Goal: Task Accomplishment & Management: Use online tool/utility

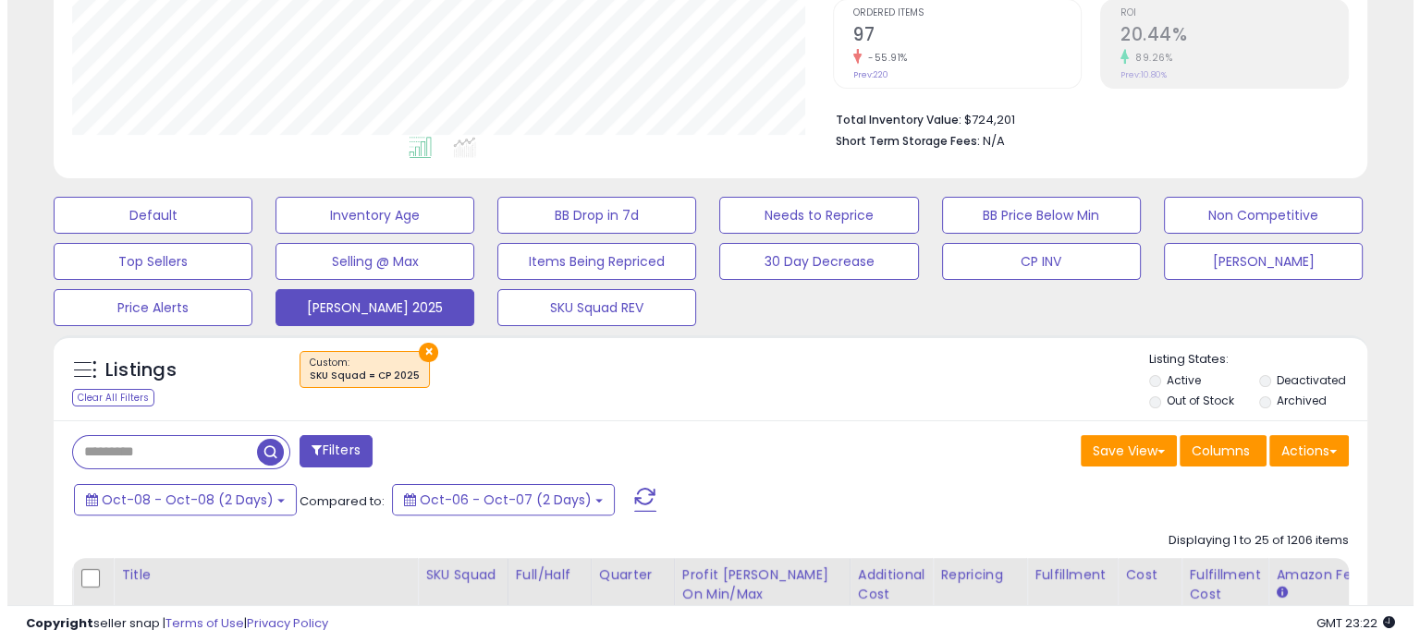
scroll to position [387, 0]
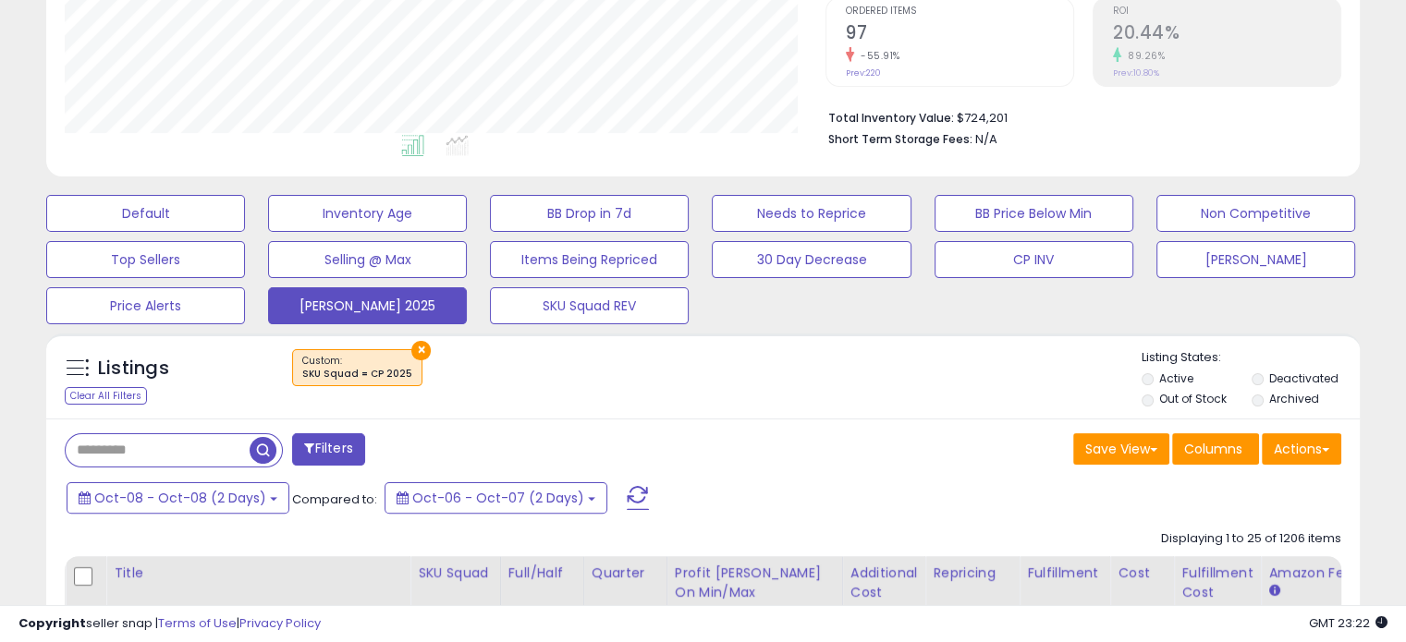
click at [635, 480] on button at bounding box center [638, 498] width 46 height 37
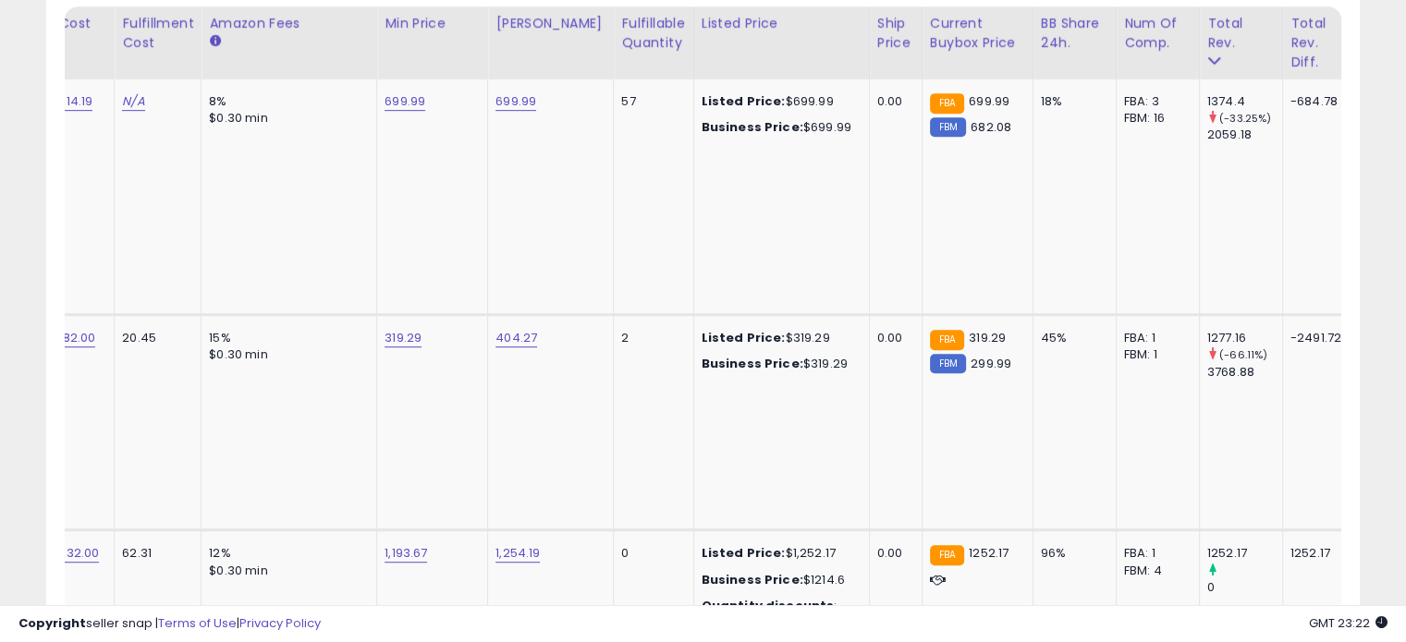
scroll to position [0, 1059]
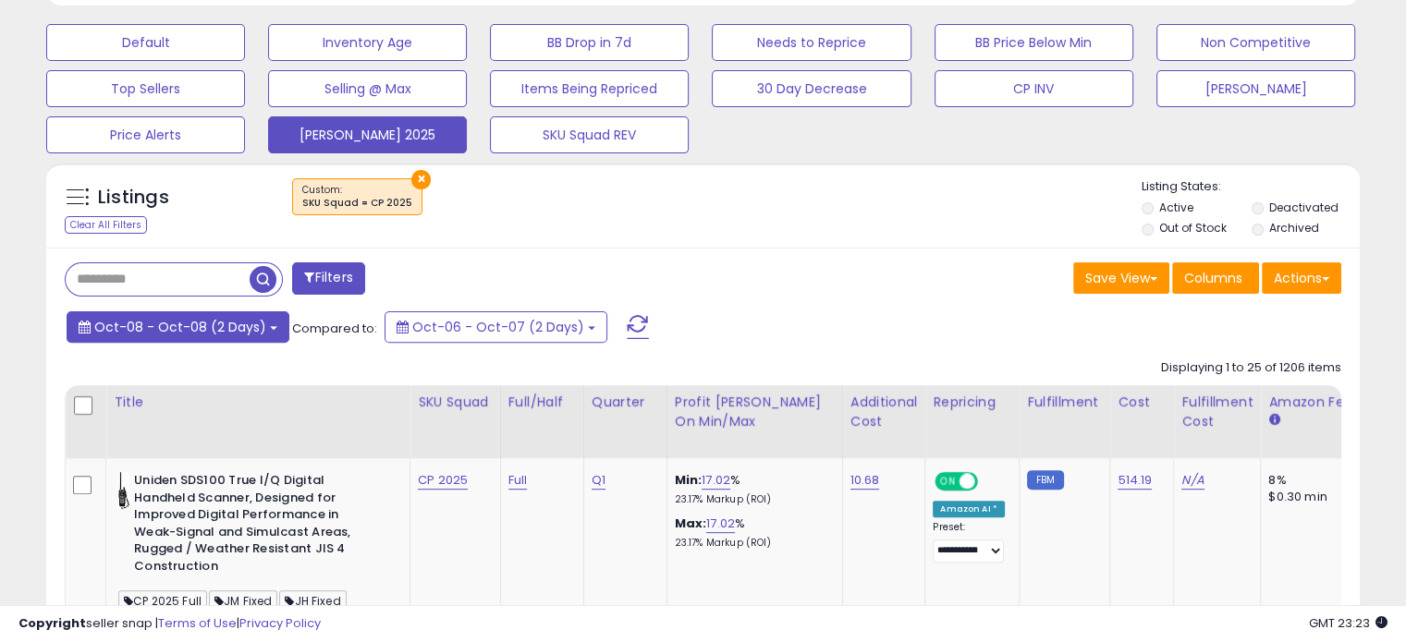
click at [251, 335] on button "Oct-08 - Oct-08 (2 Days)" at bounding box center [178, 326] width 223 height 31
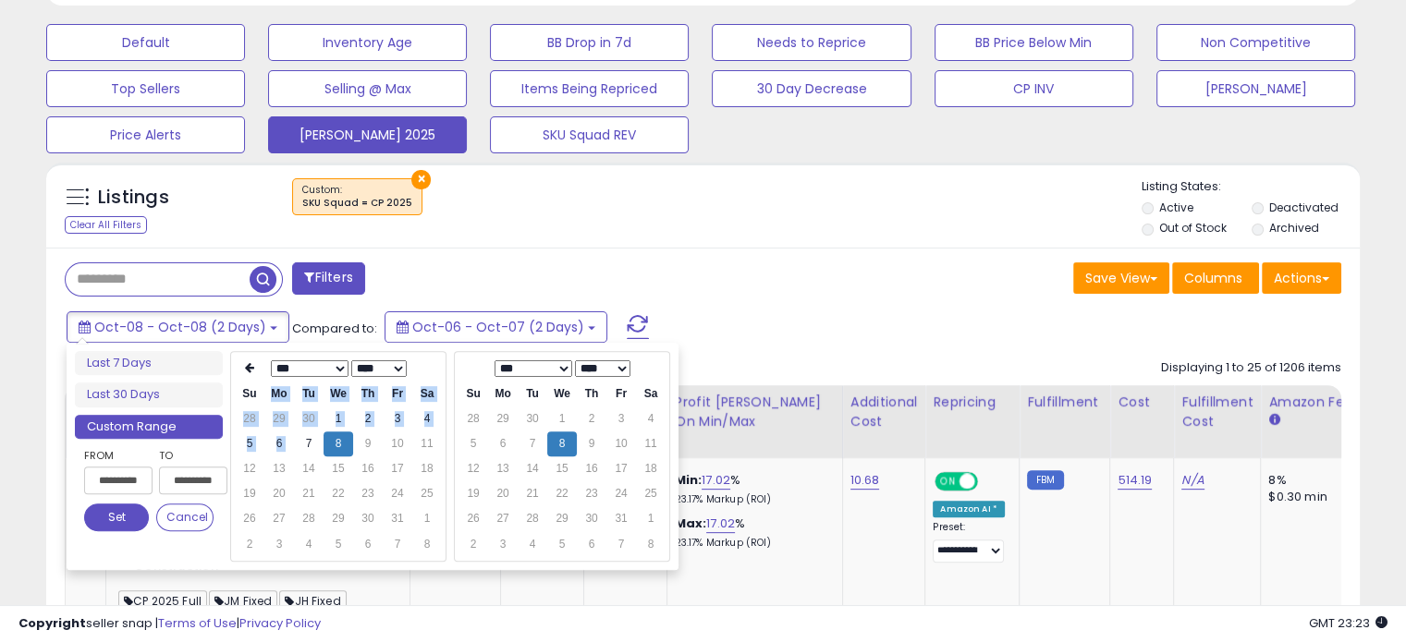
drag, startPoint x: 299, startPoint y: 441, endPoint x: 261, endPoint y: 396, distance: 58.9
click at [261, 396] on table "*** *** *** *** *** *** *** *** *** *** **** **** **** **** **** **** **** ****…" at bounding box center [338, 456] width 207 height 201
type input "**********"
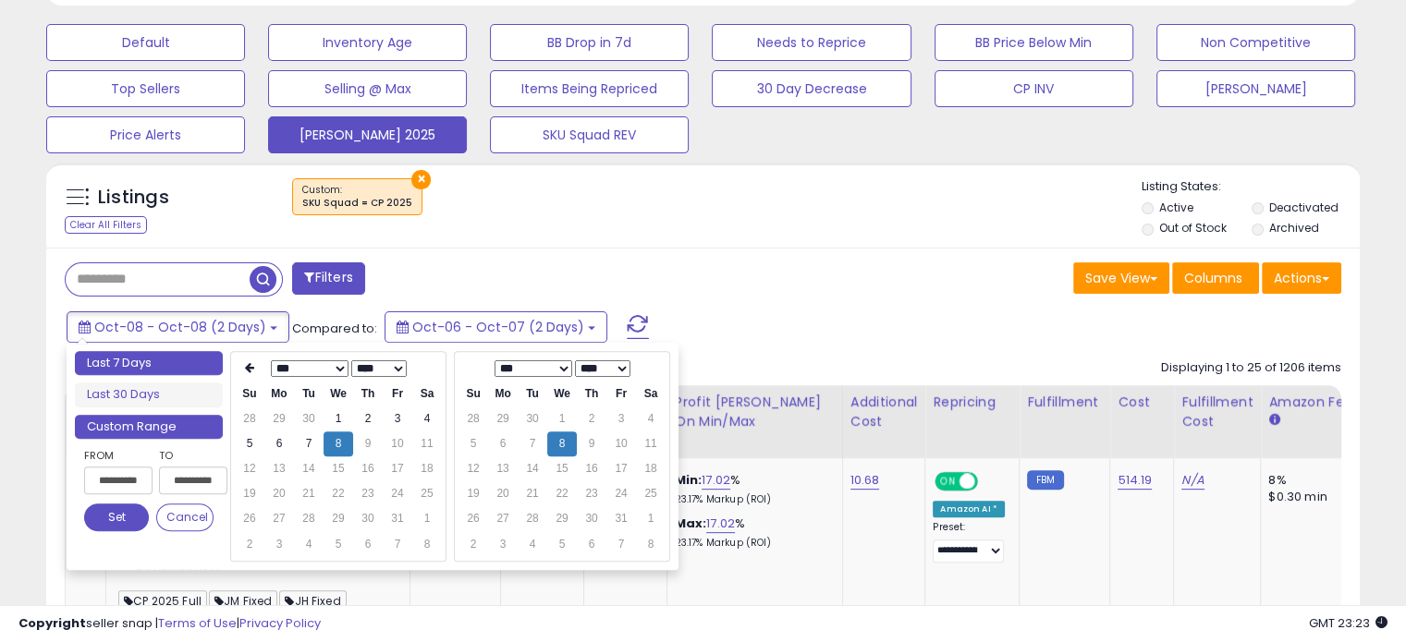
click at [158, 357] on li "Last 7 Days" at bounding box center [149, 363] width 148 height 25
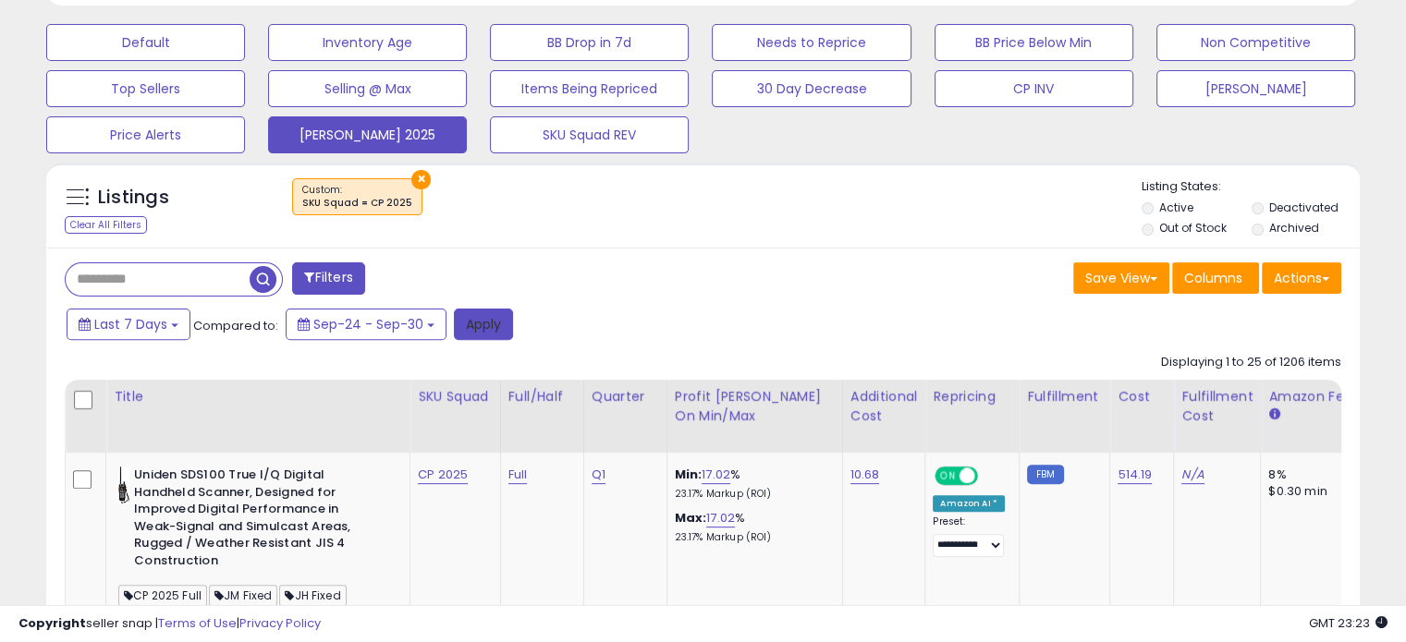
click at [454, 313] on button "Apply" at bounding box center [483, 324] width 59 height 31
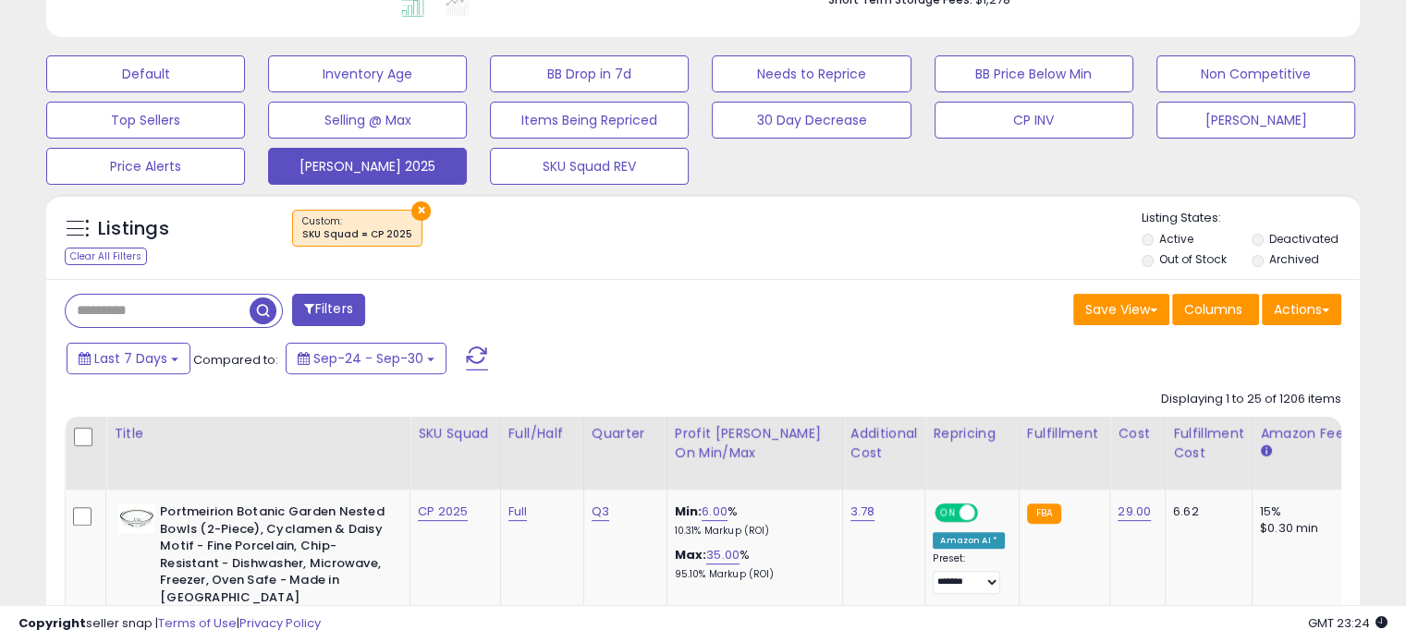
click at [118, 310] on input "text" at bounding box center [158, 311] width 184 height 32
type input "******"
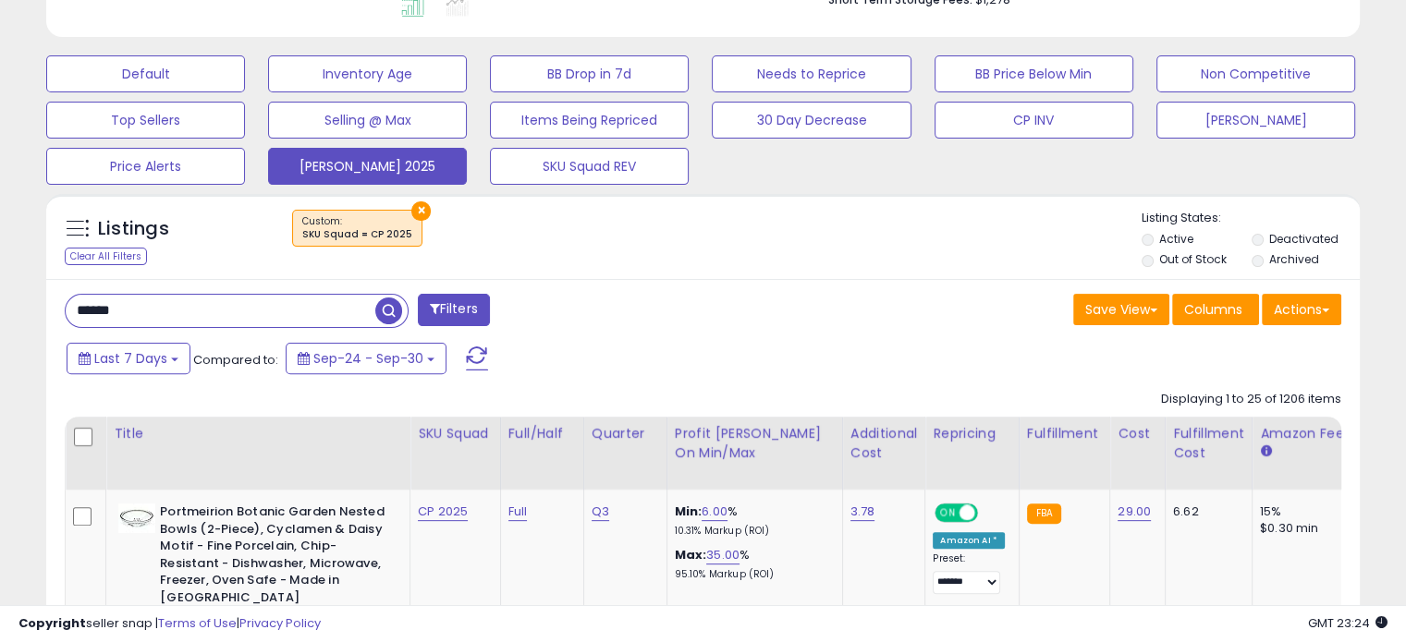
click at [388, 300] on span "button" at bounding box center [388, 311] width 27 height 27
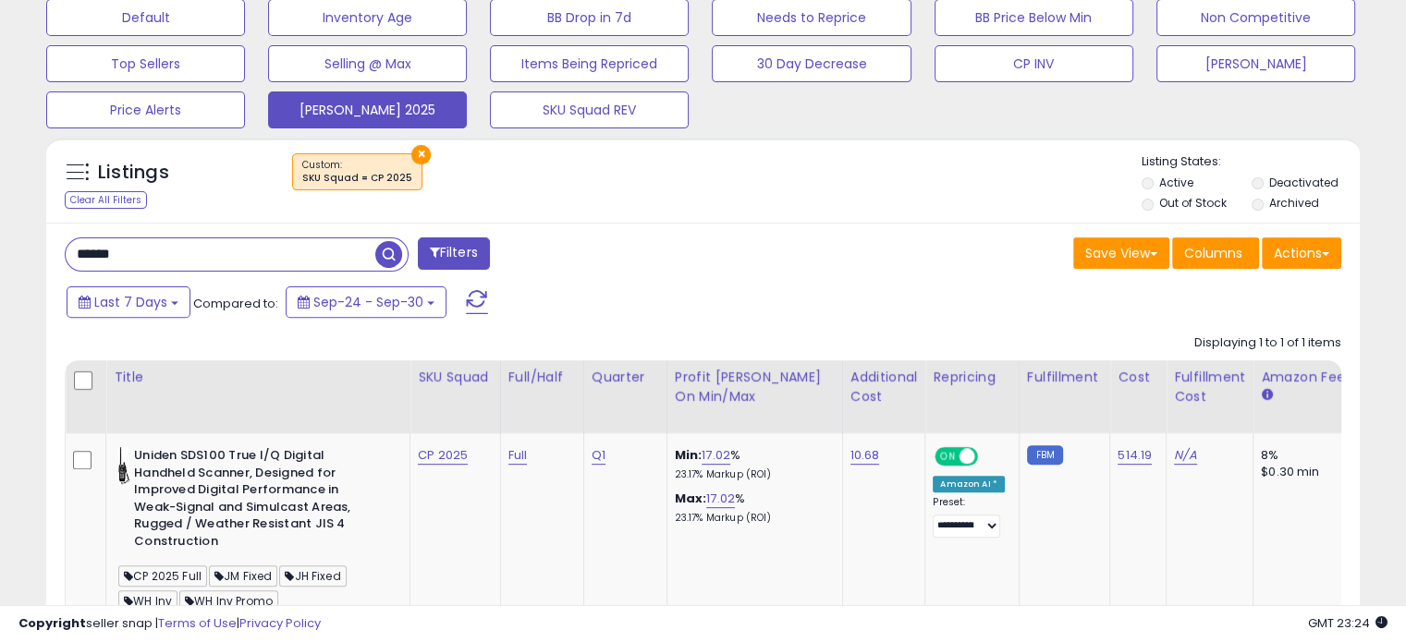
scroll to position [765, 0]
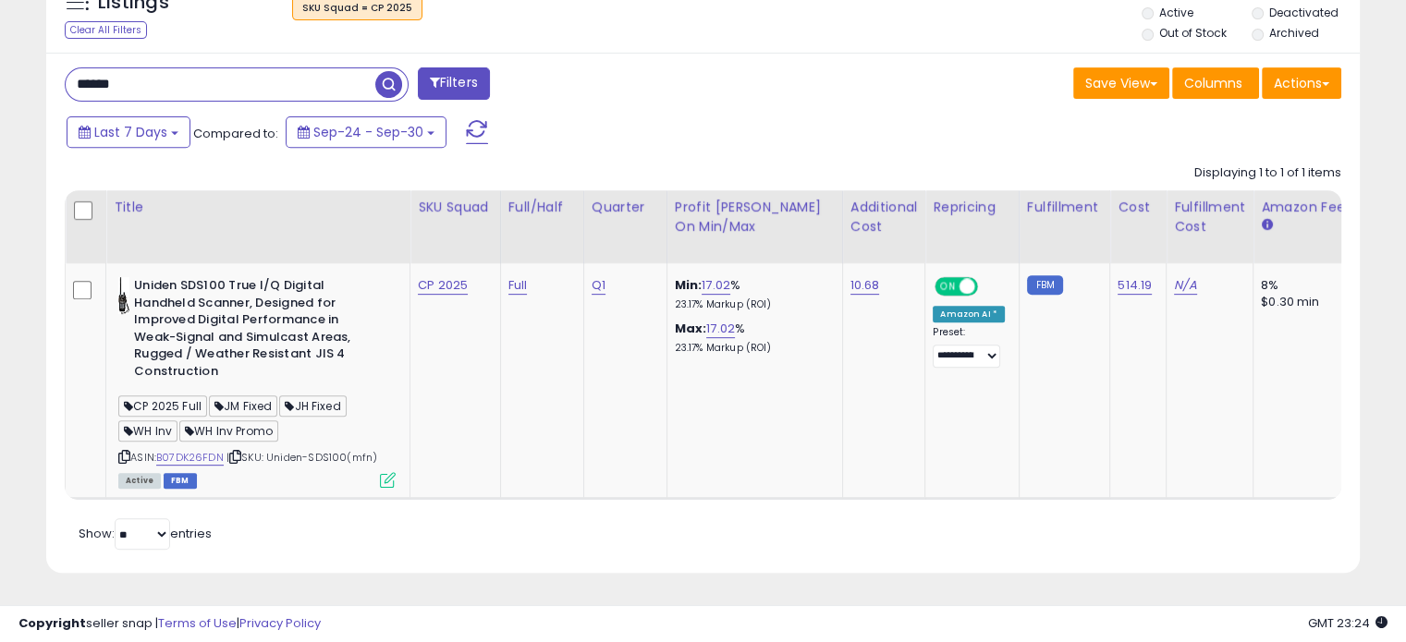
click at [148, 79] on input "******" at bounding box center [221, 84] width 310 height 32
click at [617, 114] on div "Last 7 Days Compared to: Sep-24 - Sep-30" at bounding box center [540, 135] width 957 height 42
click at [169, 116] on button "Last 7 Days" at bounding box center [129, 131] width 124 height 31
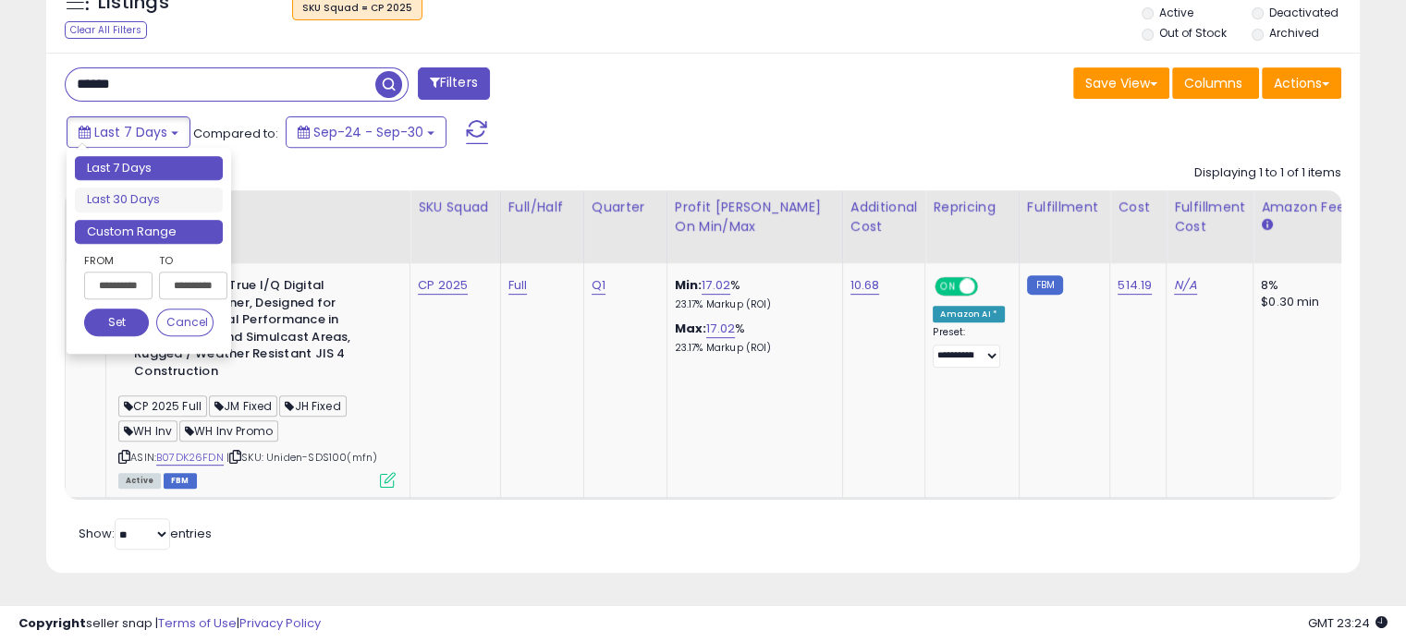
click at [165, 220] on li "Custom Range" at bounding box center [149, 232] width 148 height 25
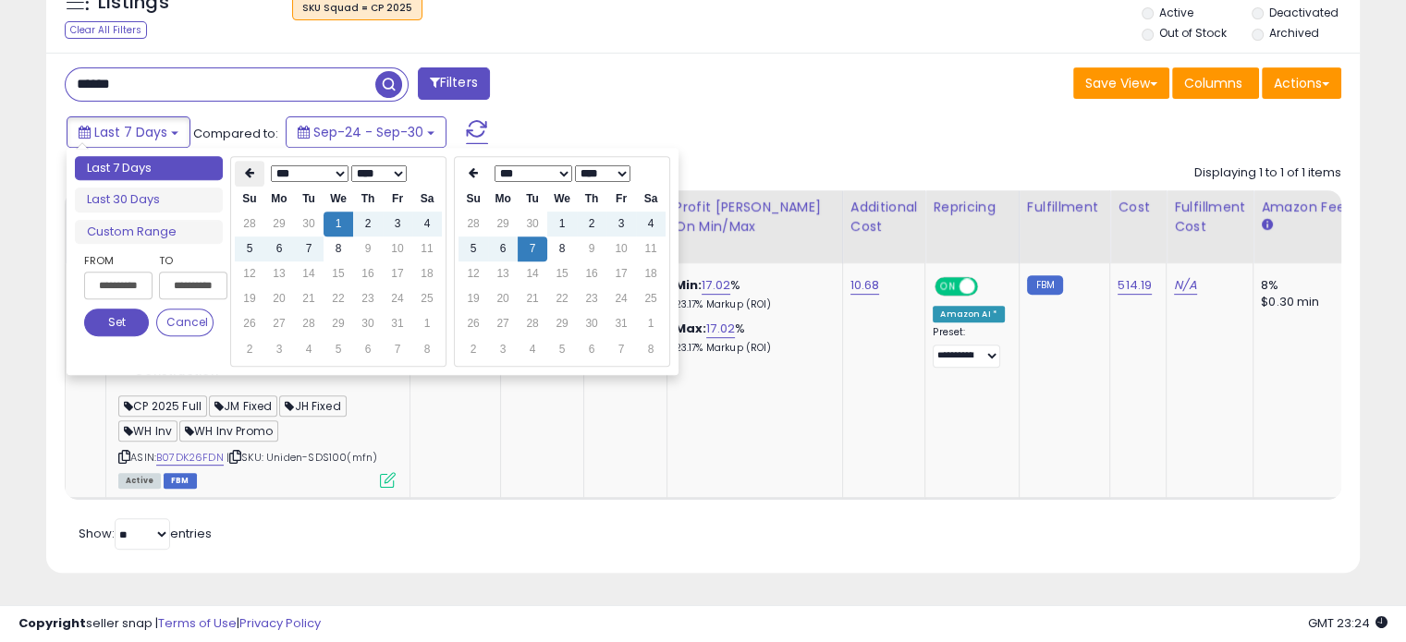
click at [250, 161] on th at bounding box center [250, 174] width 30 height 26
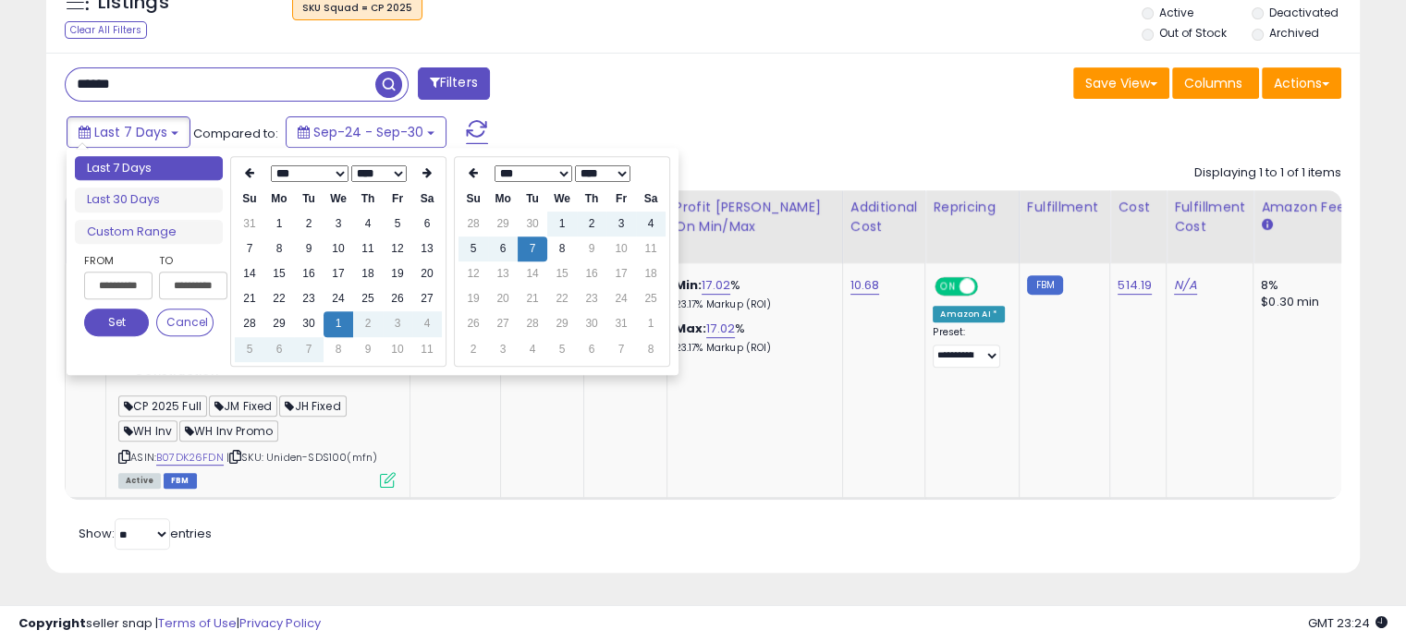
click at [250, 161] on th at bounding box center [250, 174] width 30 height 26
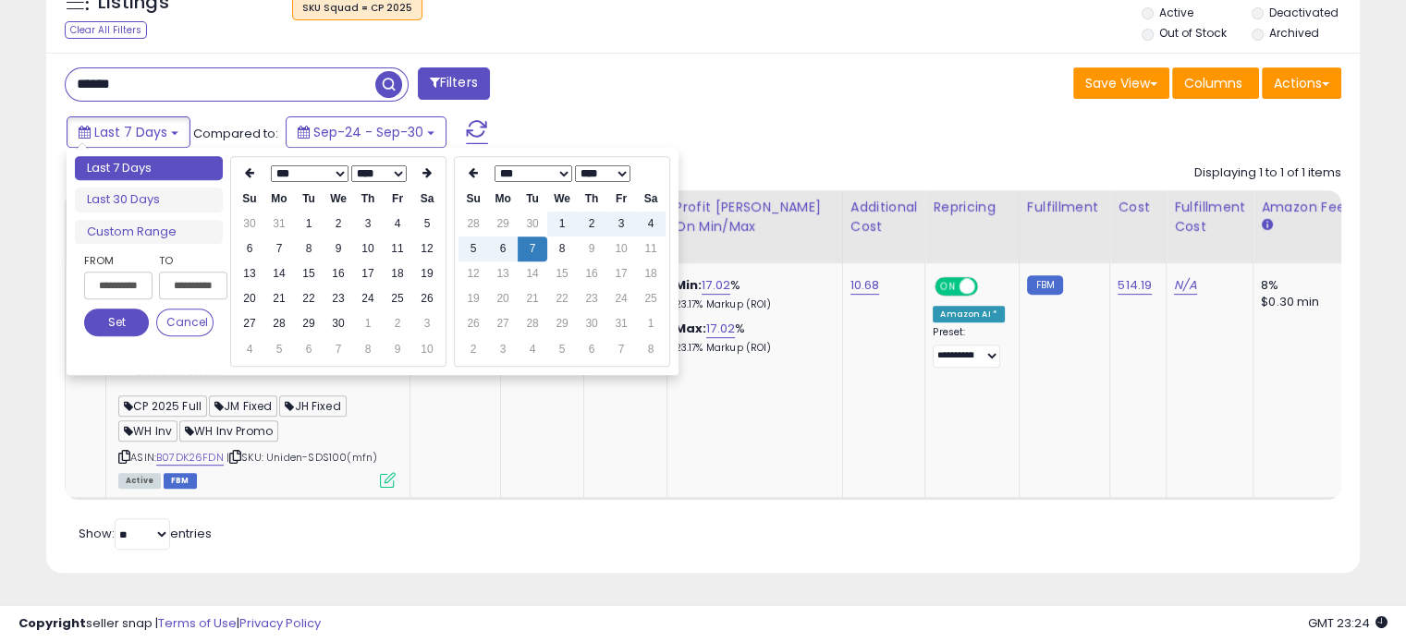
click at [250, 161] on th at bounding box center [250, 174] width 30 height 26
click at [248, 165] on th at bounding box center [250, 174] width 30 height 26
click at [332, 213] on td "1" at bounding box center [338, 224] width 30 height 25
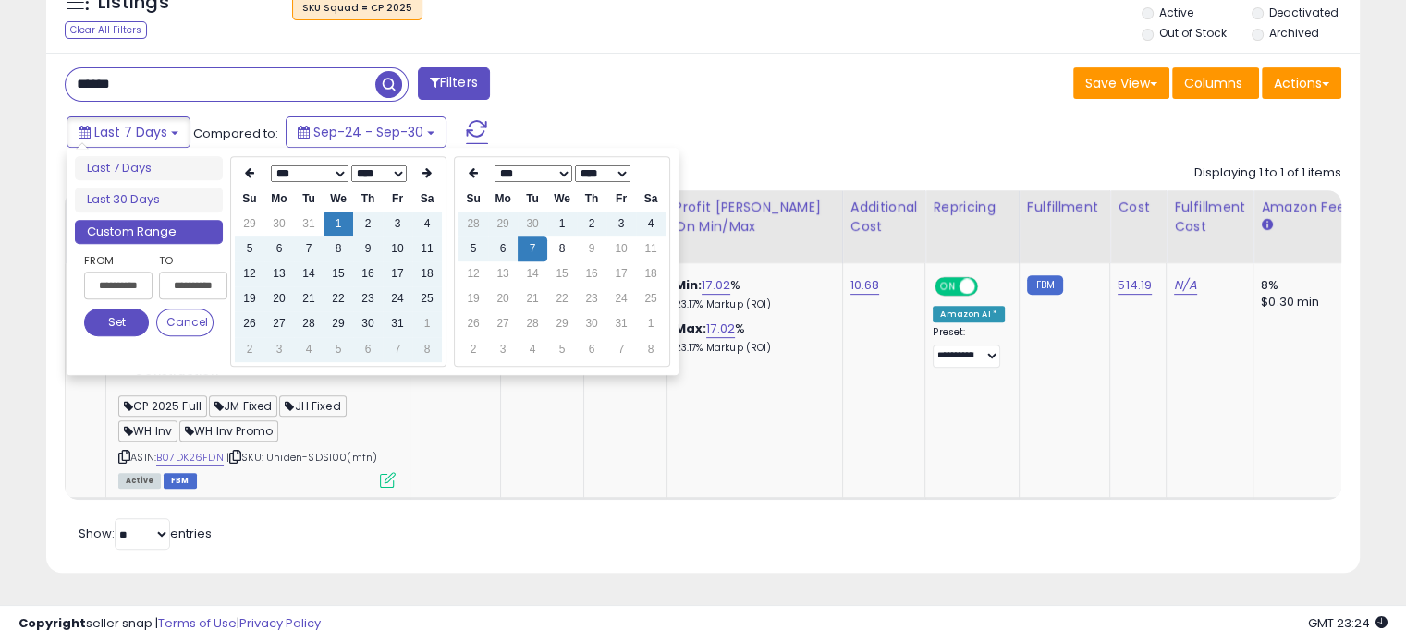
type input "**********"
click at [558, 244] on td "8" at bounding box center [562, 249] width 30 height 25
type input "**********"
click at [107, 309] on button "Set" at bounding box center [116, 323] width 65 height 28
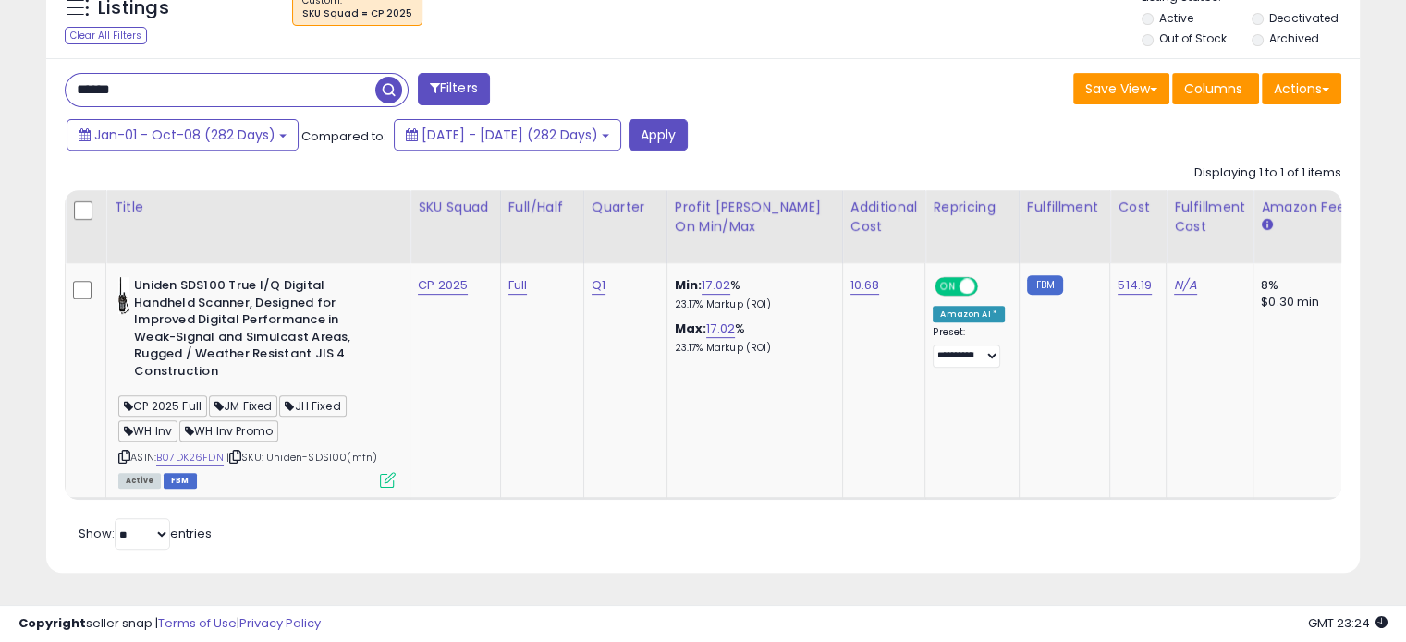
scroll to position [761, 0]
click at [688, 123] on button "Apply" at bounding box center [657, 134] width 59 height 31
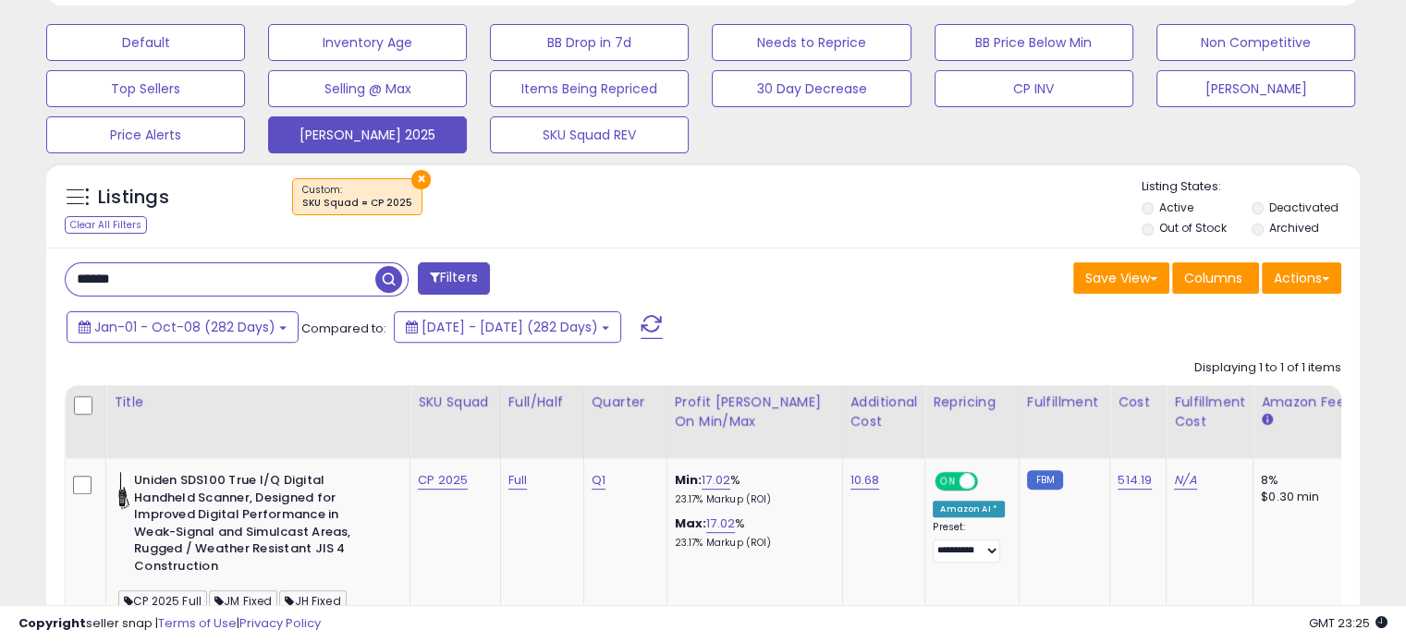
scroll to position [587, 0]
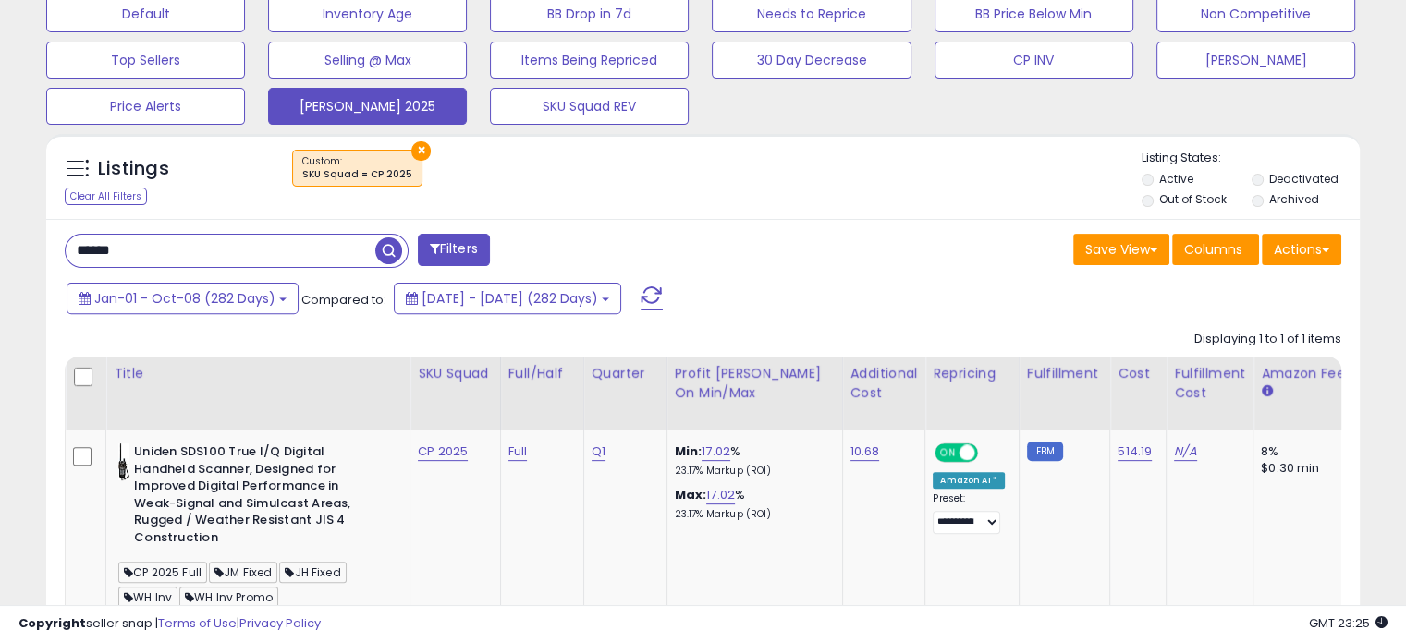
click at [412, 151] on button "×" at bounding box center [420, 150] width 19 height 19
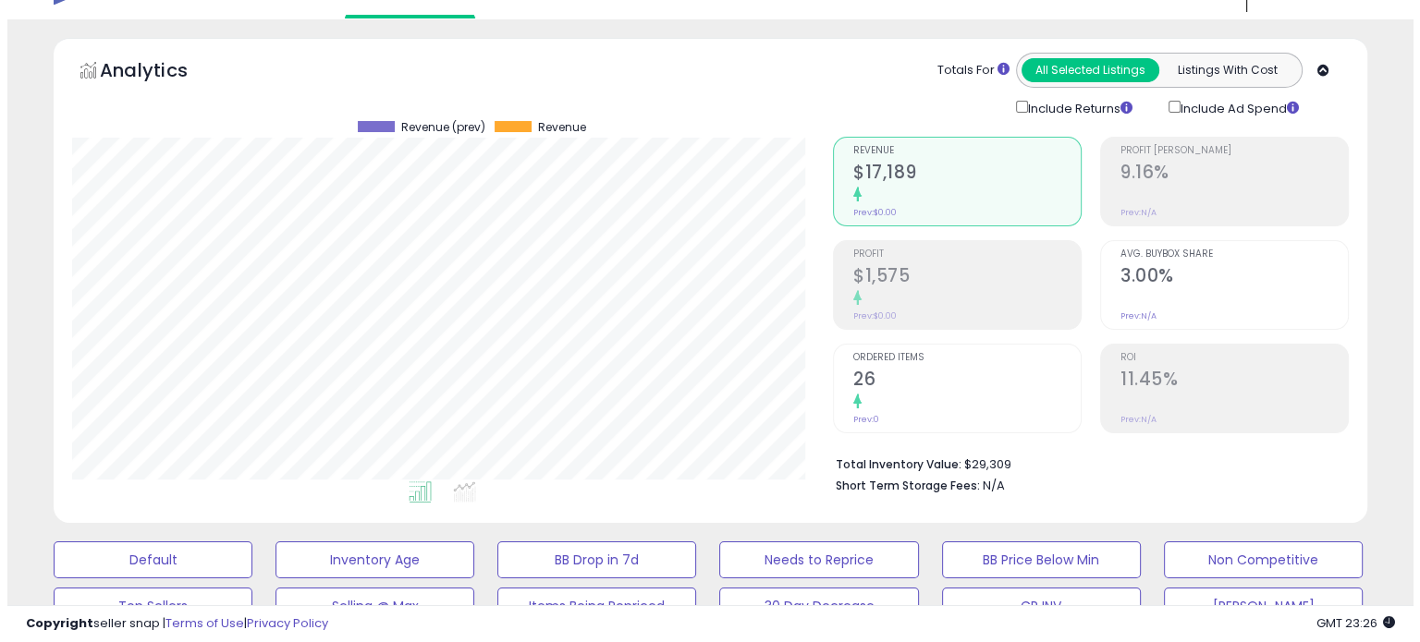
scroll to position [270, 0]
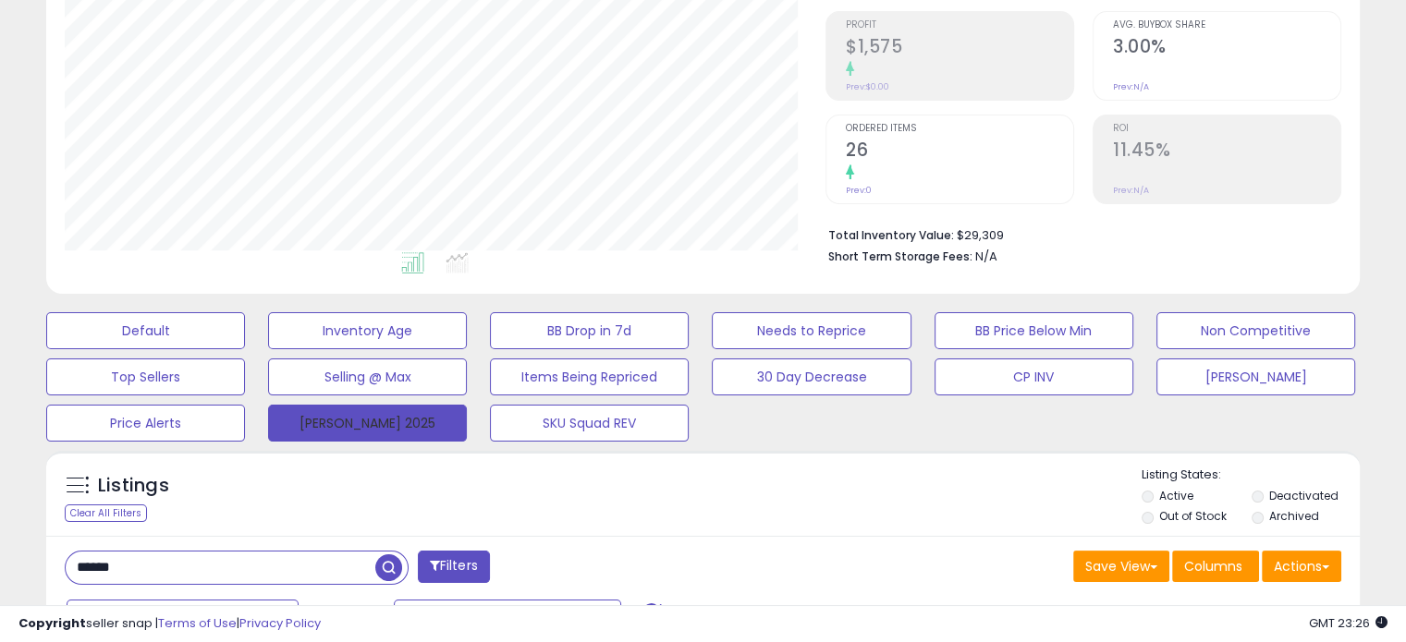
click at [331, 413] on button "[PERSON_NAME] 2025" at bounding box center [367, 423] width 199 height 37
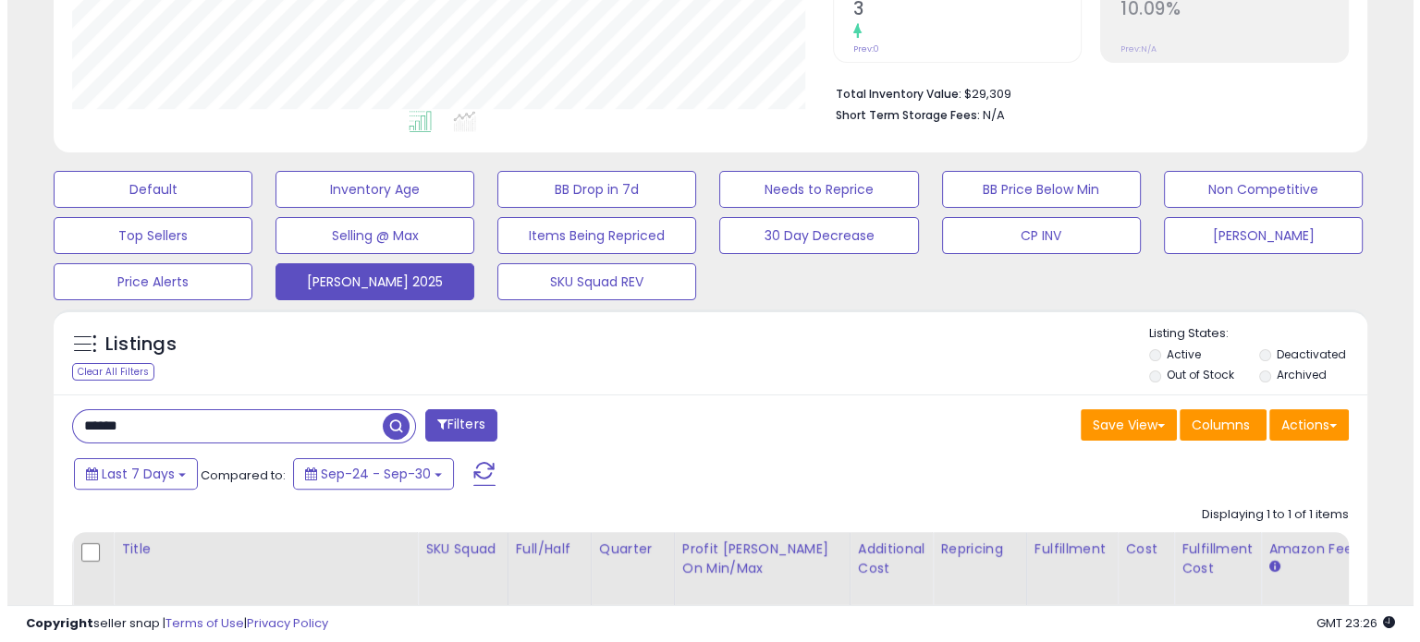
scroll to position [495, 0]
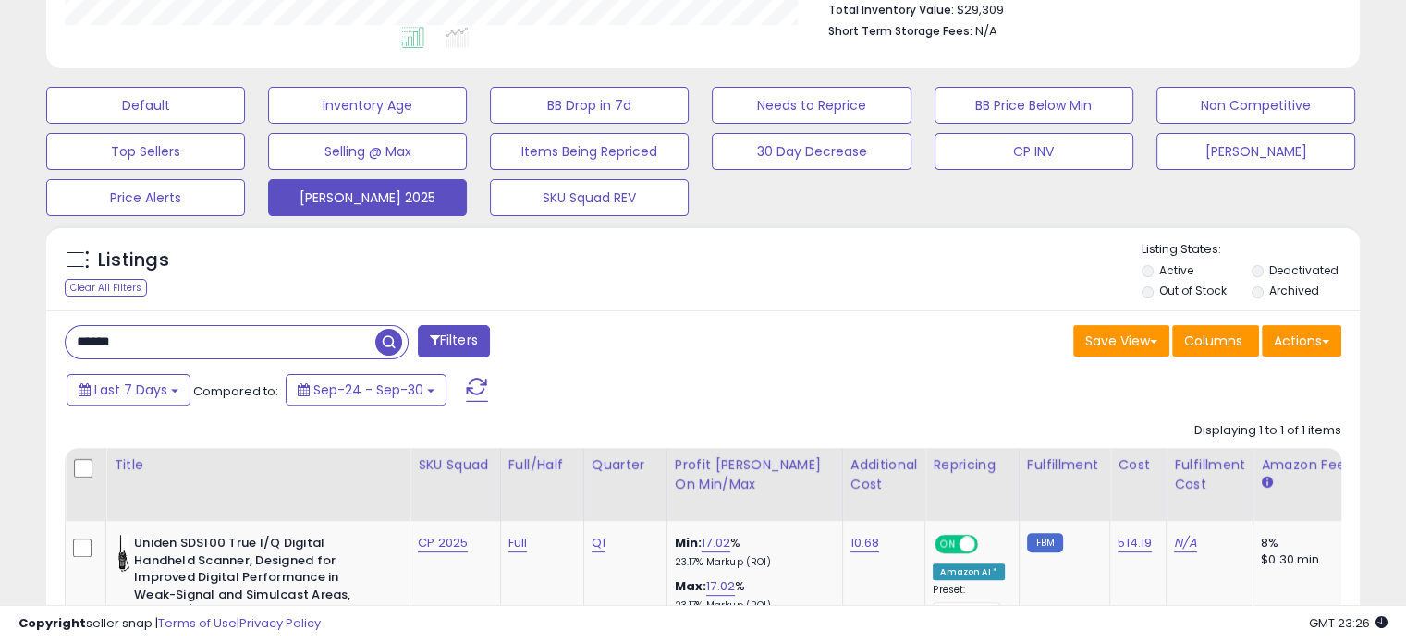
click at [277, 349] on input "******" at bounding box center [221, 342] width 310 height 32
click at [400, 202] on button "[PERSON_NAME] 2025" at bounding box center [367, 197] width 199 height 37
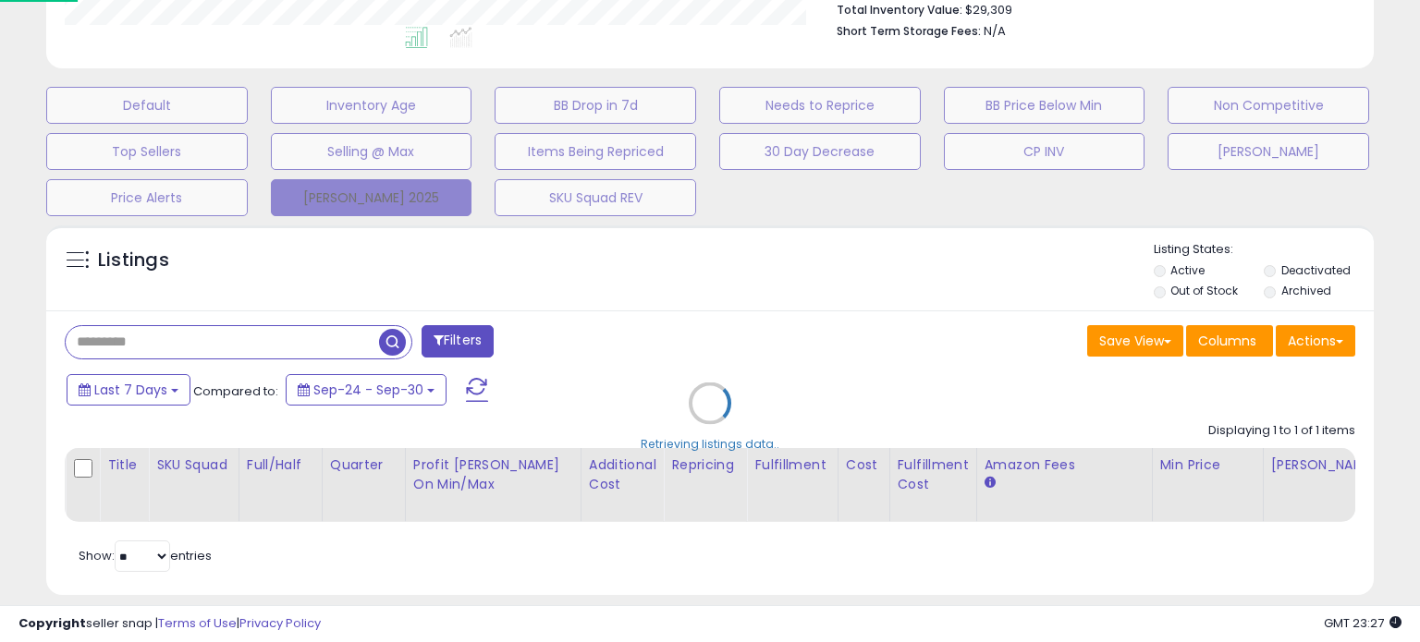
scroll to position [378, 769]
